Goal: Transaction & Acquisition: Book appointment/travel/reservation

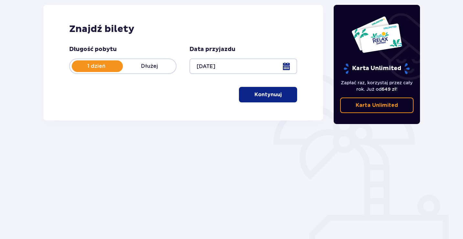
scroll to position [89, 0]
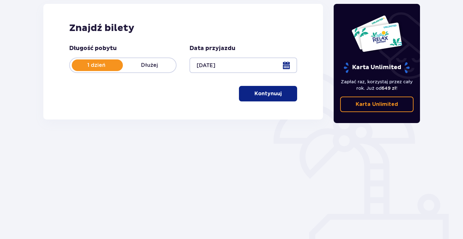
click at [274, 93] on p "Kontynuuj" at bounding box center [268, 93] width 27 height 7
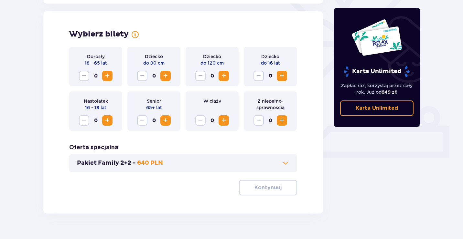
scroll to position [180, 0]
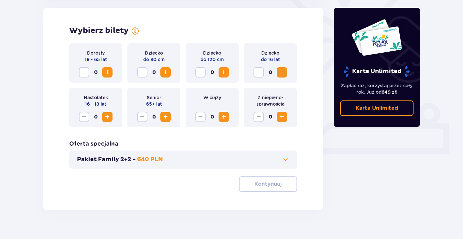
click at [110, 71] on span "Increase" at bounding box center [107, 73] width 8 height 8
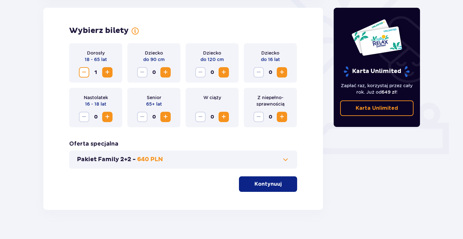
click at [110, 71] on span "Increase" at bounding box center [107, 73] width 8 height 8
click at [269, 185] on p "Kontynuuj" at bounding box center [268, 184] width 27 height 7
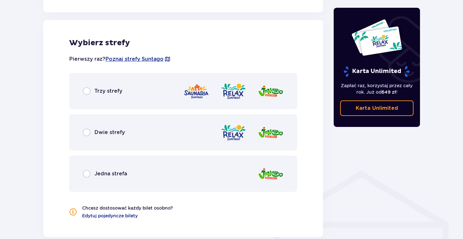
scroll to position [359, 0]
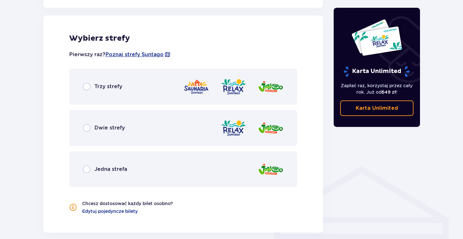
click at [85, 86] on input "radio" at bounding box center [87, 87] width 8 height 8
radio input "true"
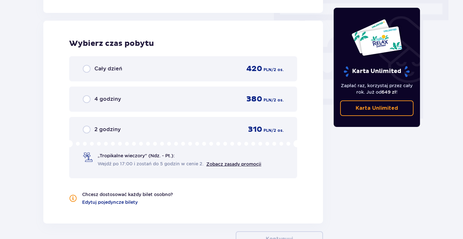
scroll to position [584, 0]
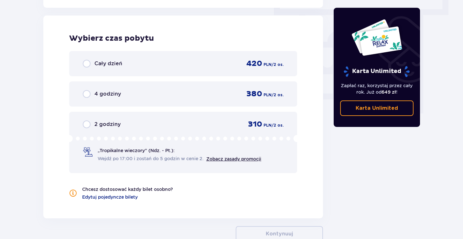
click at [88, 63] on input "radio" at bounding box center [87, 64] width 8 height 8
radio input "true"
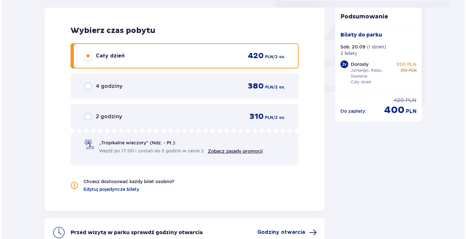
scroll to position [662, 0]
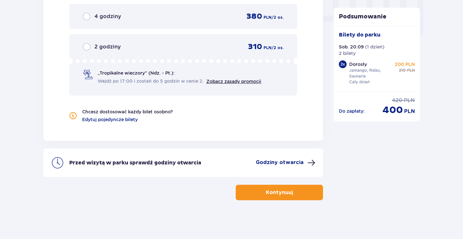
click at [288, 162] on p "Godziny otwarcia" at bounding box center [280, 162] width 48 height 7
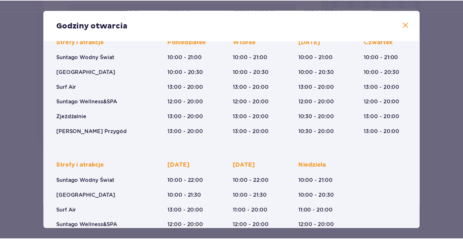
scroll to position [53, 0]
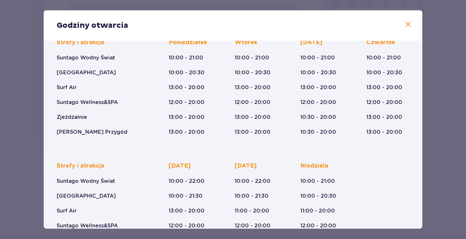
click at [407, 26] on span at bounding box center [408, 25] width 8 height 8
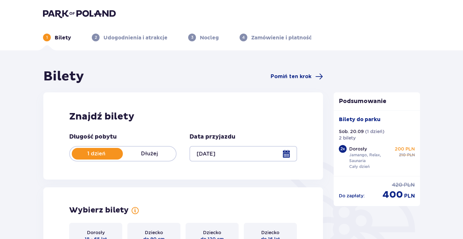
click at [197, 39] on div "3 Nocleg" at bounding box center [203, 38] width 31 height 8
click at [130, 40] on p "Udogodnienia i atrakcje" at bounding box center [135, 37] width 64 height 7
click at [68, 13] on img at bounding box center [79, 13] width 73 height 9
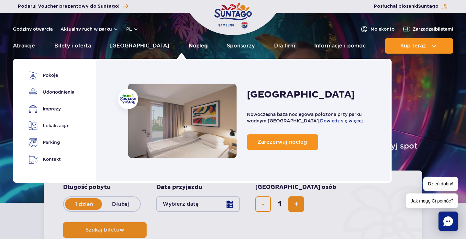
click at [189, 45] on link "Nocleg" at bounding box center [198, 46] width 19 height 16
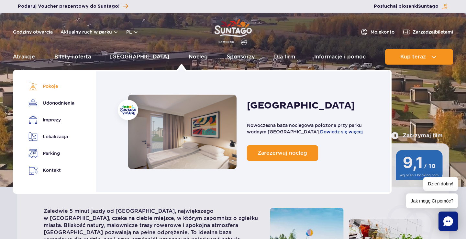
click at [50, 85] on link "Pokoje" at bounding box center [50, 86] width 44 height 9
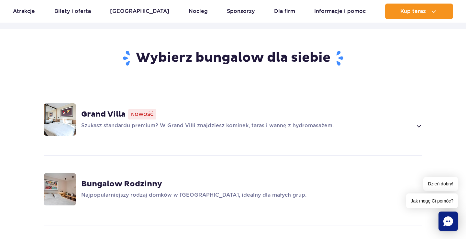
click at [419, 122] on span at bounding box center [418, 126] width 7 height 8
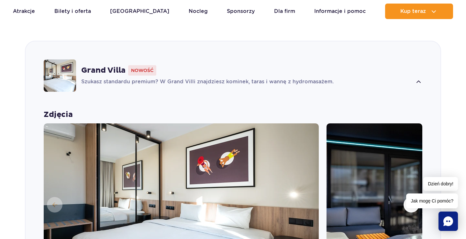
scroll to position [453, 0]
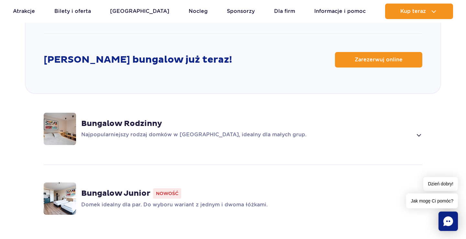
scroll to position [846, 0]
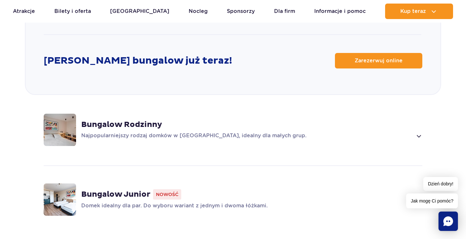
click at [124, 190] on strong "Bungalow Junior" at bounding box center [115, 195] width 69 height 10
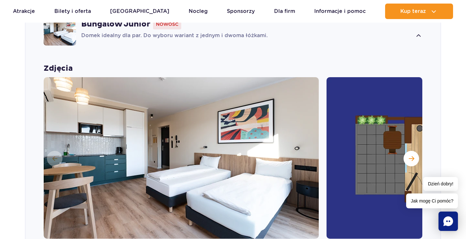
scroll to position [593, 0]
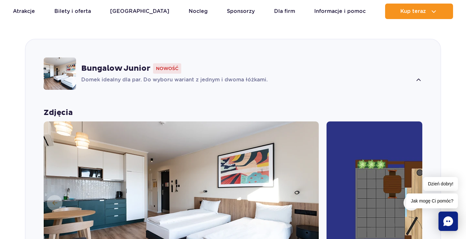
click at [453, 122] on section "Wybierz bungalow dla siebie Grand Villa Nowość Szukasz standardu premium? W Gra…" at bounding box center [233, 167] width 466 height 648
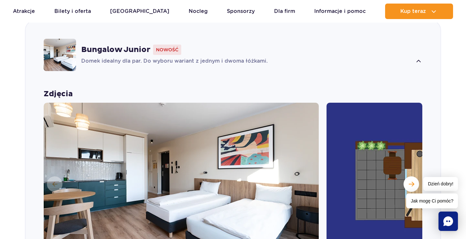
scroll to position [610, 0]
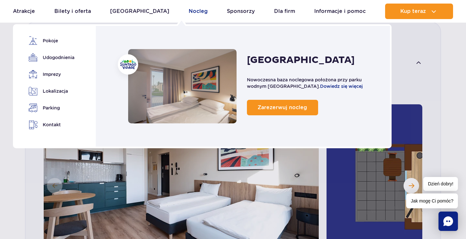
click at [189, 11] on link "Nocleg" at bounding box center [198, 12] width 19 height 16
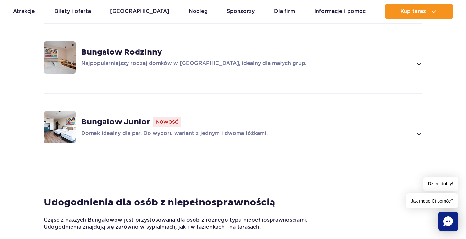
scroll to position [543, 0]
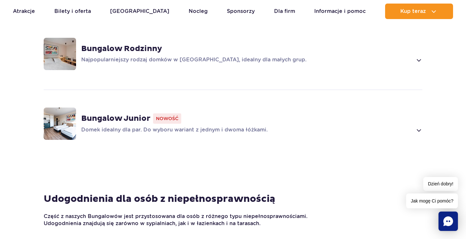
click at [135, 44] on strong "Bungalow Rodzinny" at bounding box center [121, 49] width 81 height 10
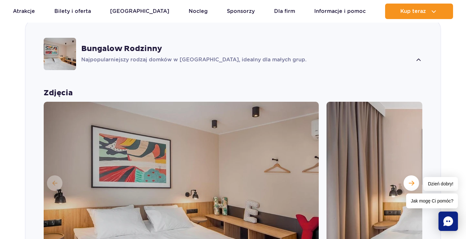
scroll to position [523, 0]
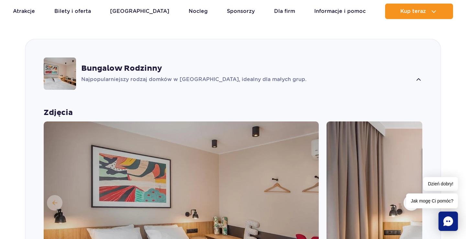
click at [458, 97] on section "Wybierz bungalow dla siebie Grand Villa Nowość Szukasz standardu premium? W Gra…" at bounding box center [233, 237] width 466 height 648
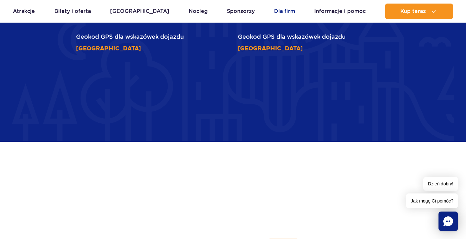
scroll to position [2144, 0]
